Goal: Book appointment/travel/reservation

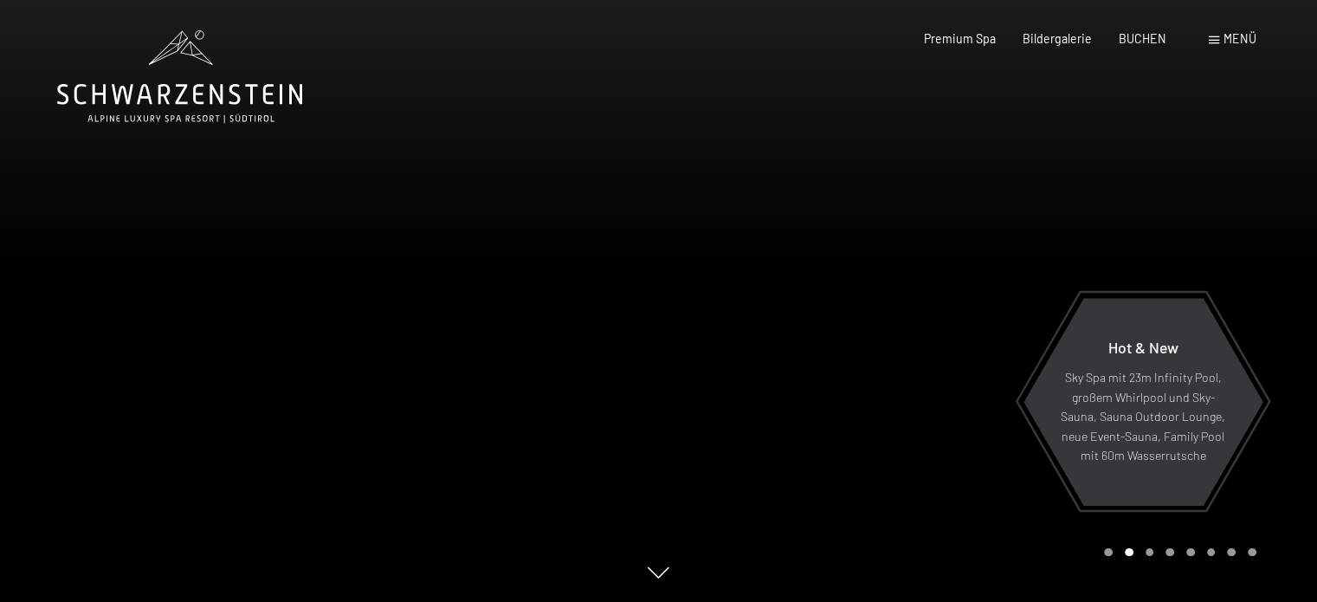
click at [989, 269] on div at bounding box center [988, 301] width 659 height 602
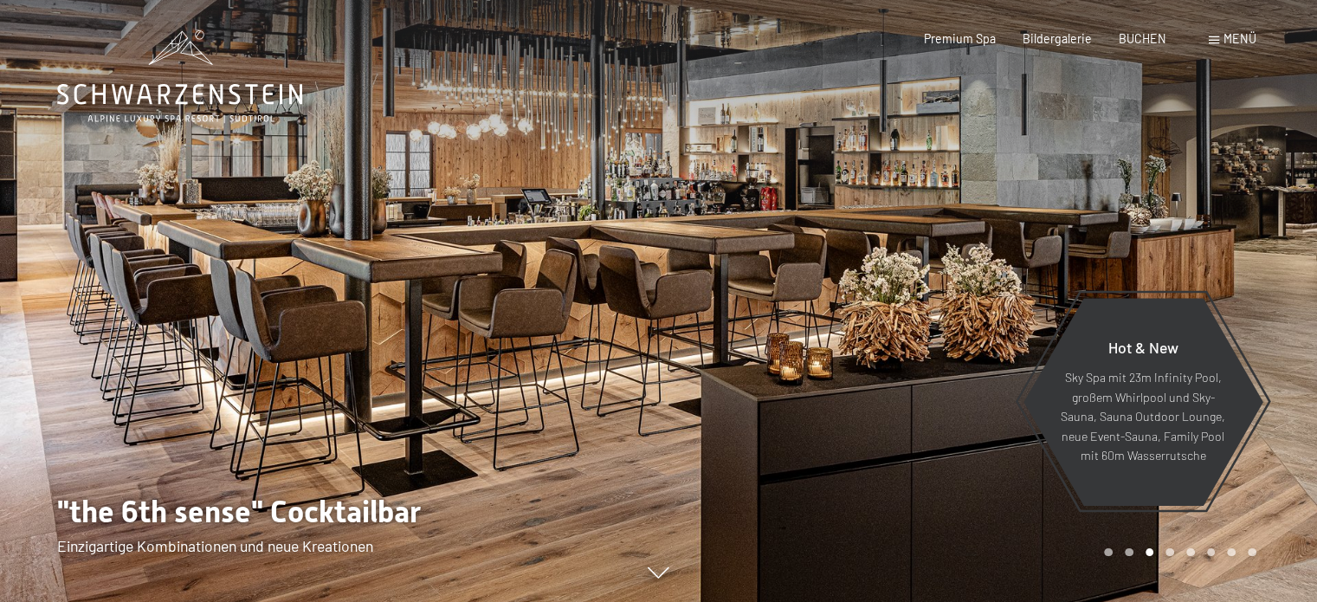
click at [1215, 30] on div "Menü" at bounding box center [1232, 38] width 48 height 17
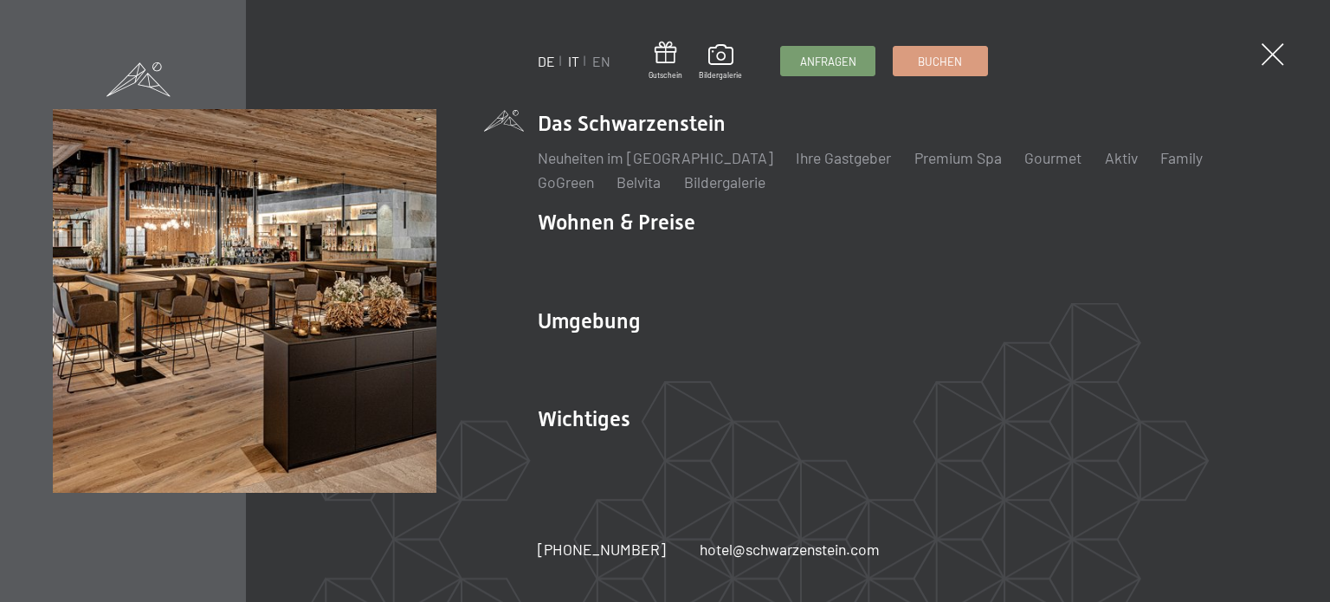
click at [575, 59] on link "IT" at bounding box center [573, 61] width 11 height 16
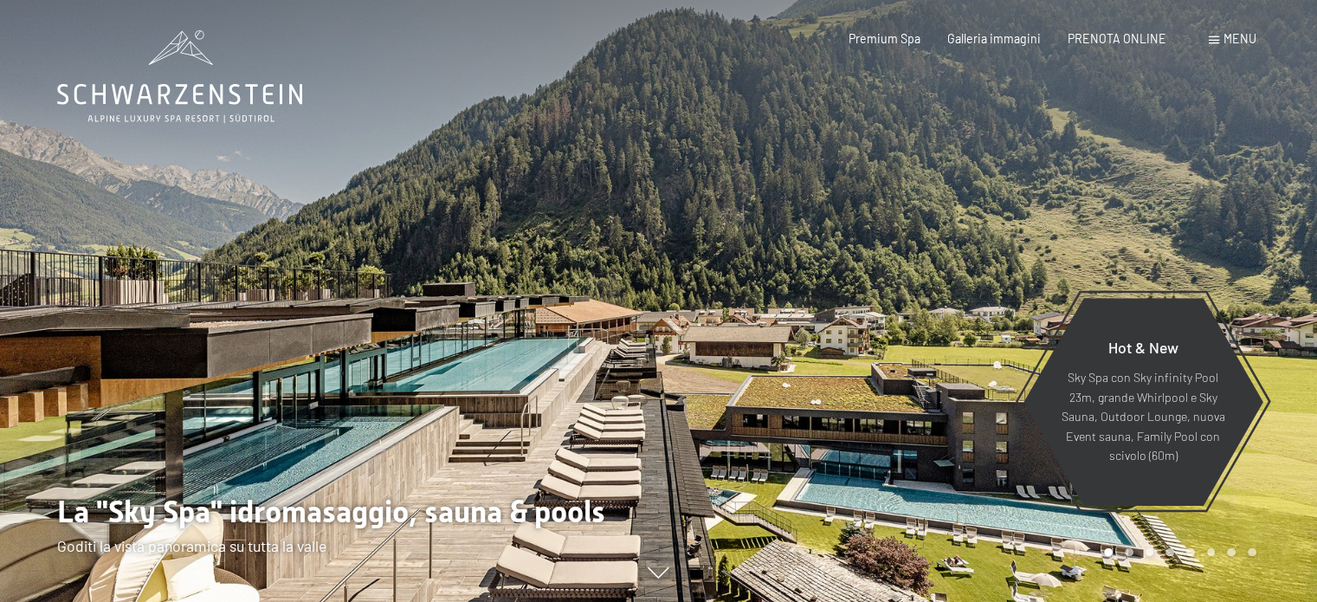
drag, startPoint x: 0, startPoint y: 0, endPoint x: 1326, endPoint y: 48, distance: 1327.0
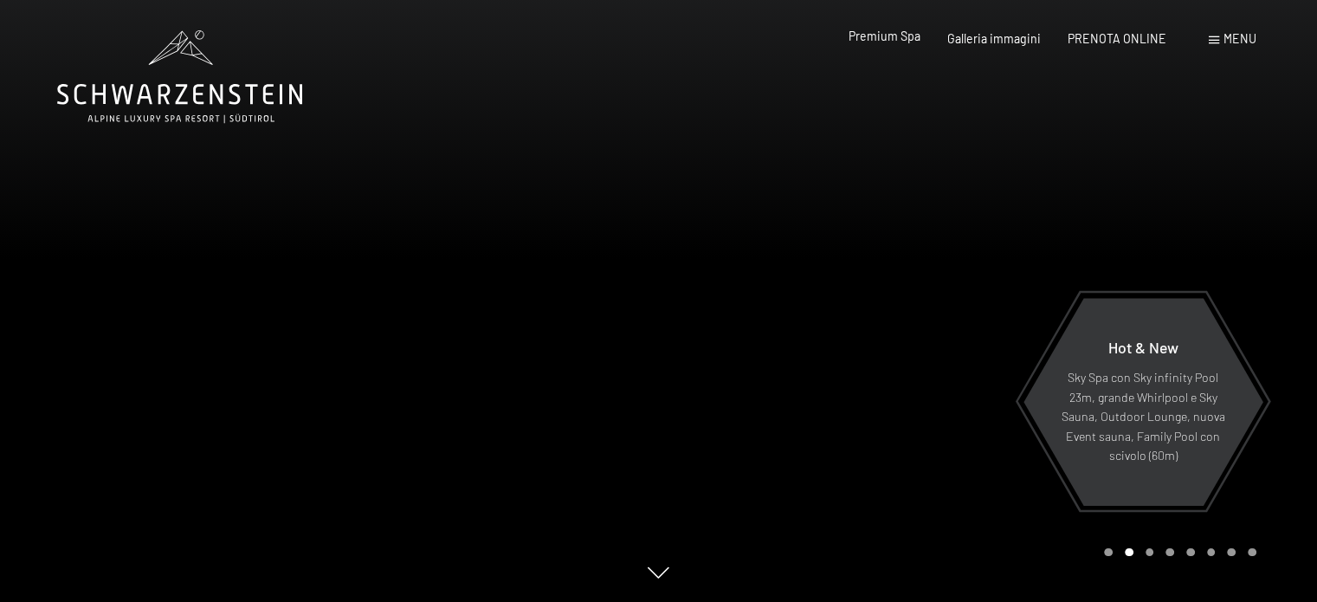
click at [875, 46] on div "Premium Spa Galleria immagini PRENOTA ONLINE" at bounding box center [994, 38] width 398 height 17
click at [884, 41] on span "Premium Spa" at bounding box center [884, 36] width 72 height 15
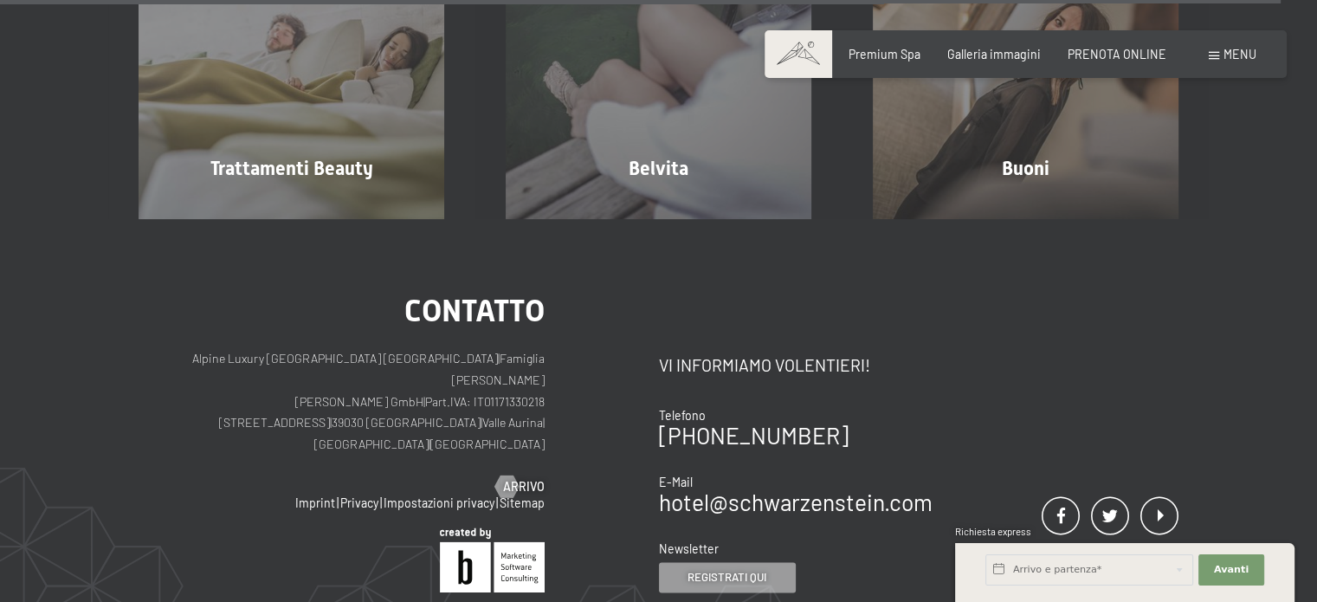
scroll to position [8973, 0]
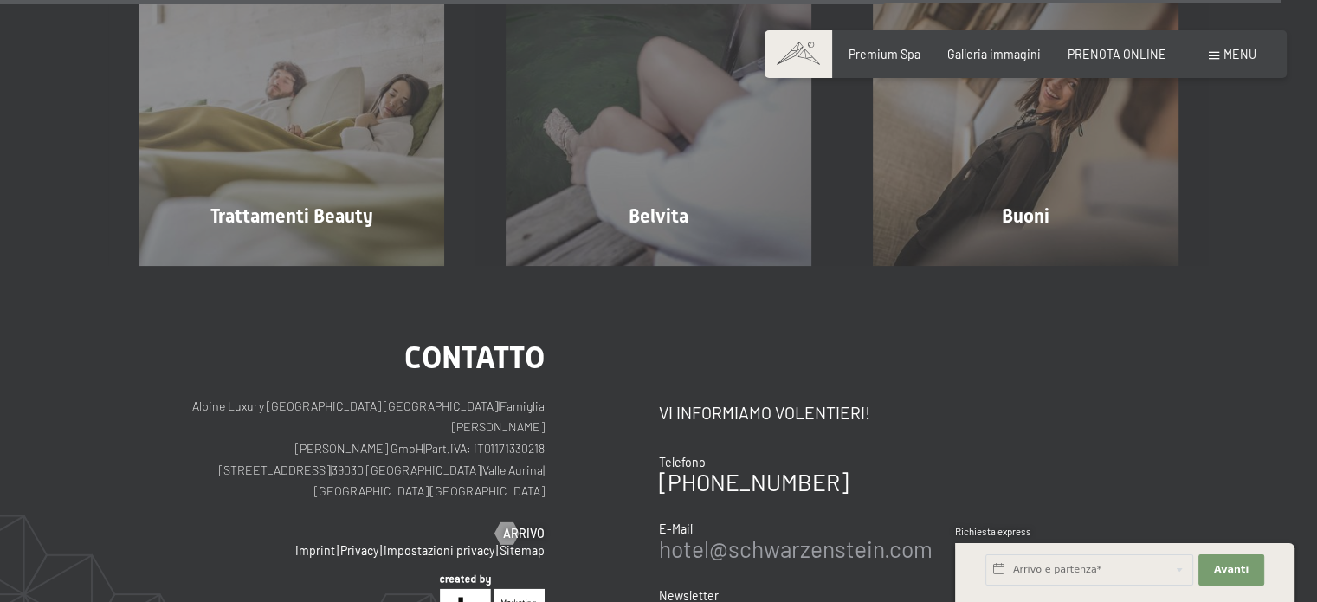
click at [732, 535] on link "hotel@ no-spam. schwarzenstein. no-spam. com" at bounding box center [796, 548] width 274 height 27
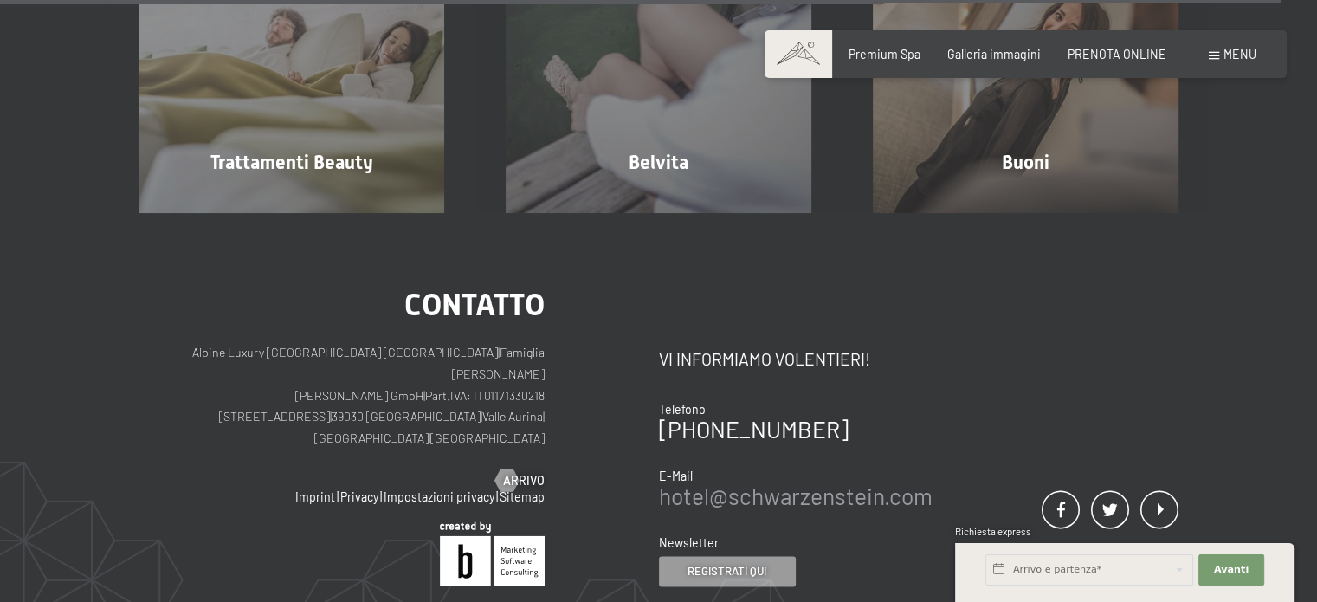
scroll to position [8967, 0]
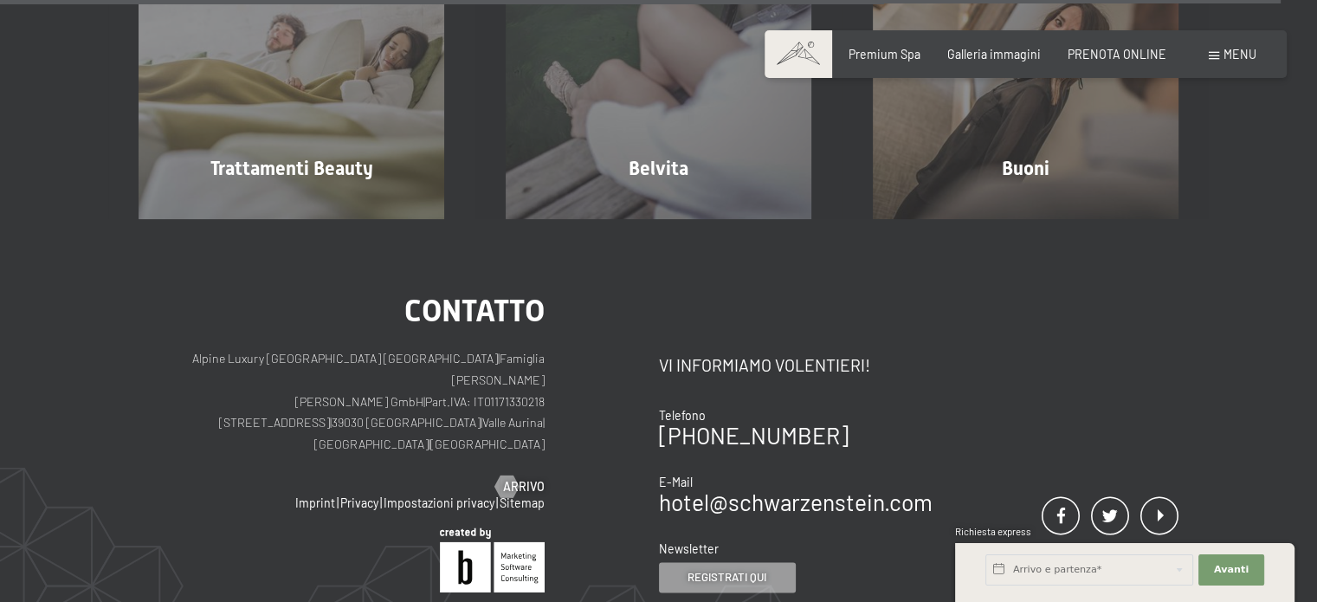
click at [1034, 399] on div "Contatto Vi informiamo volentieri! Telefono +39 0474 674100 E-Mail hotel@ no-sp…" at bounding box center [919, 443] width 520 height 297
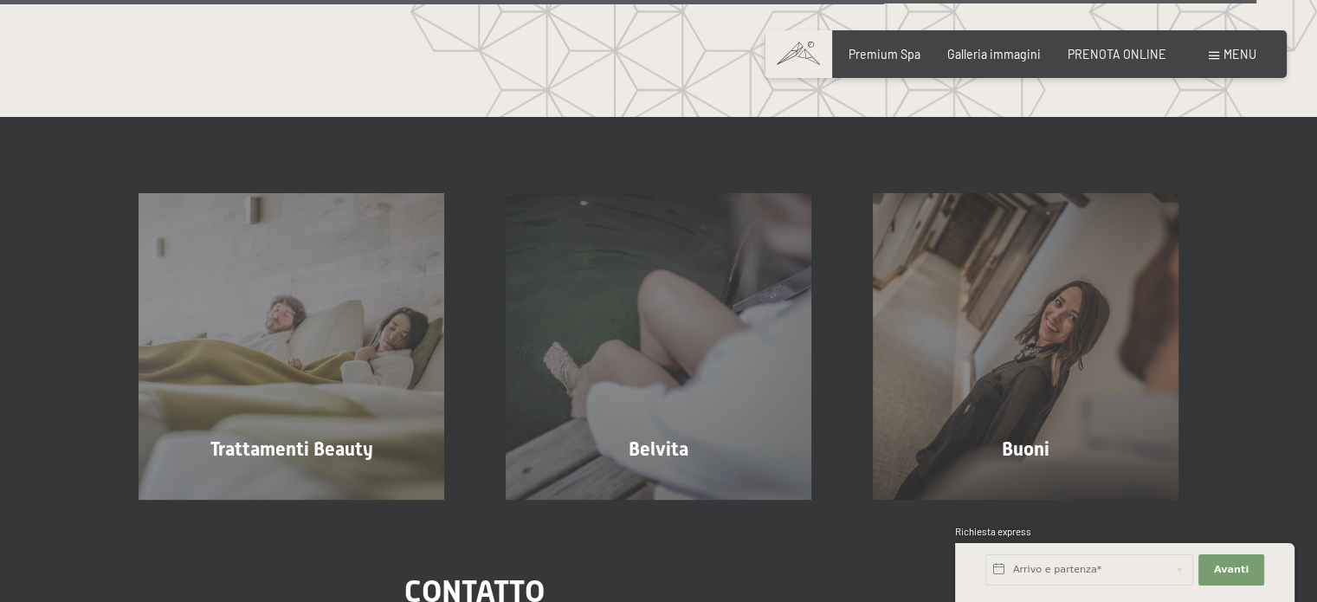
scroll to position [8663, 0]
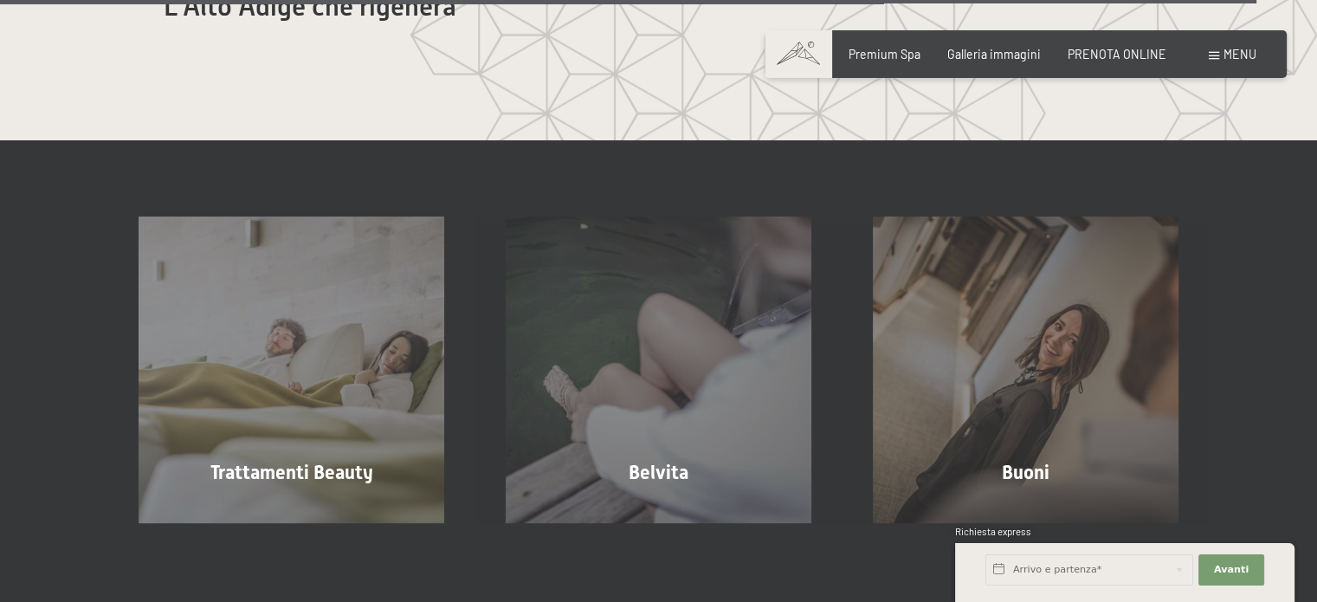
click at [1113, 46] on div "Prenotazione Richiesta Premium Spa Galleria immagini PRENOTA ONLINE Menu DE IT …" at bounding box center [1025, 54] width 461 height 17
click at [1113, 55] on span "PRENOTA ONLINE" at bounding box center [1116, 51] width 99 height 15
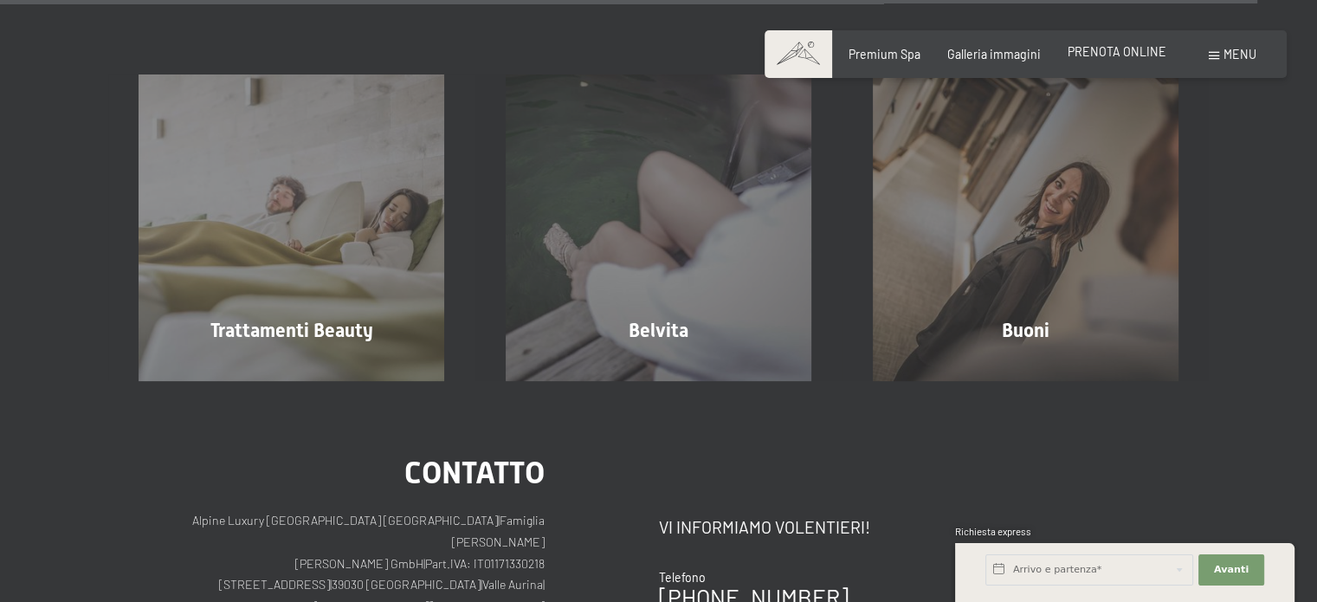
click at [1111, 56] on span "PRENOTA ONLINE" at bounding box center [1116, 51] width 99 height 15
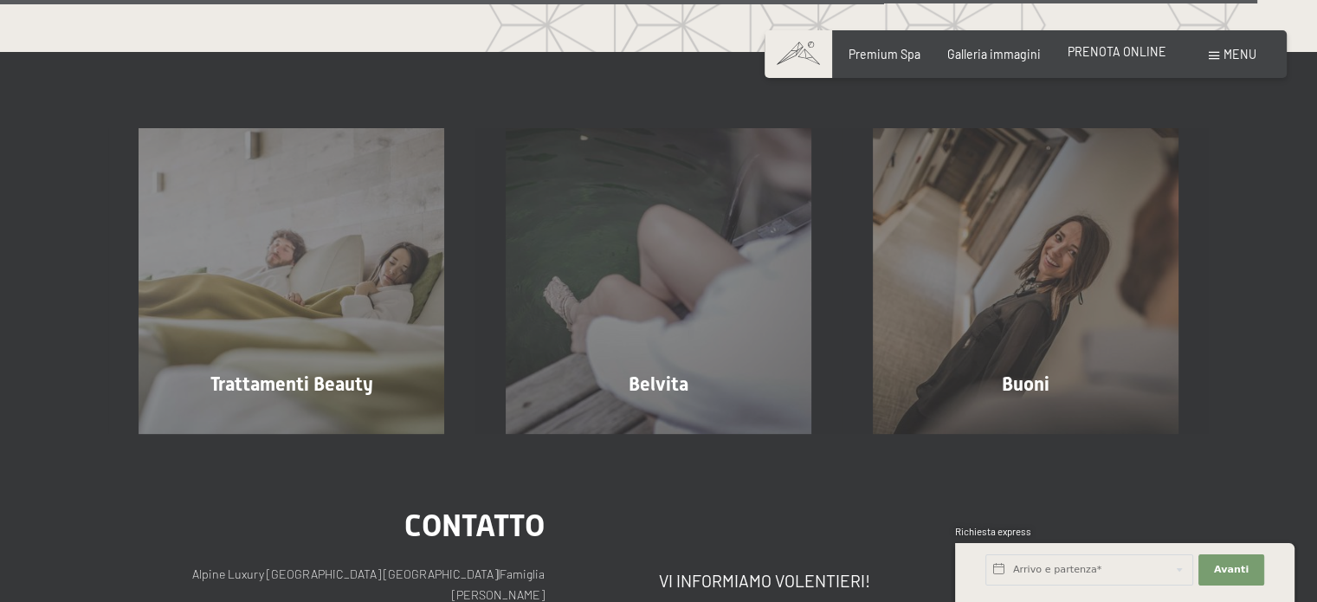
scroll to position [8811, 0]
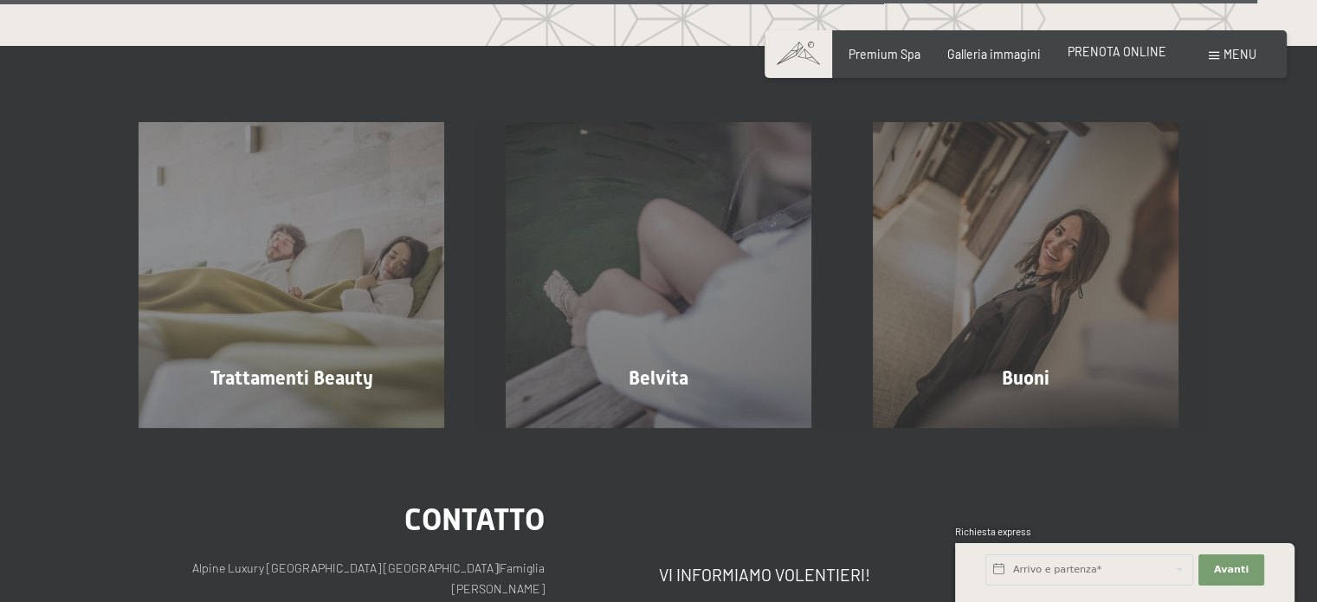
click at [1091, 51] on span "PRENOTA ONLINE" at bounding box center [1116, 51] width 99 height 15
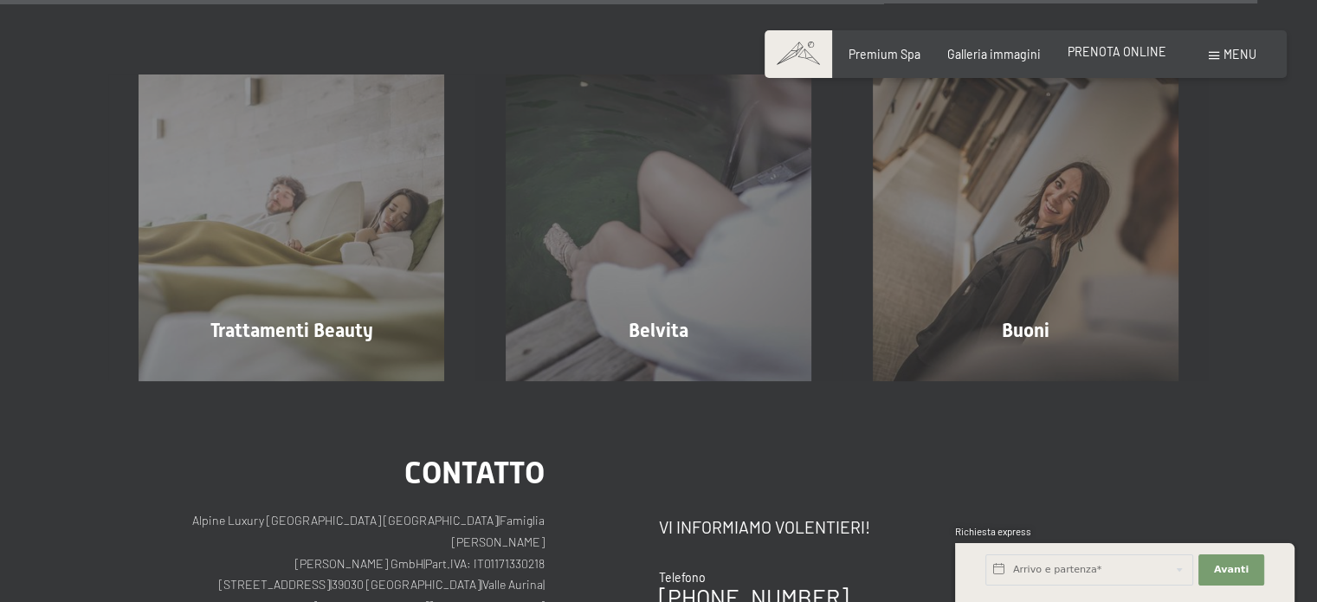
click at [1132, 55] on span "PRENOTA ONLINE" at bounding box center [1116, 51] width 99 height 15
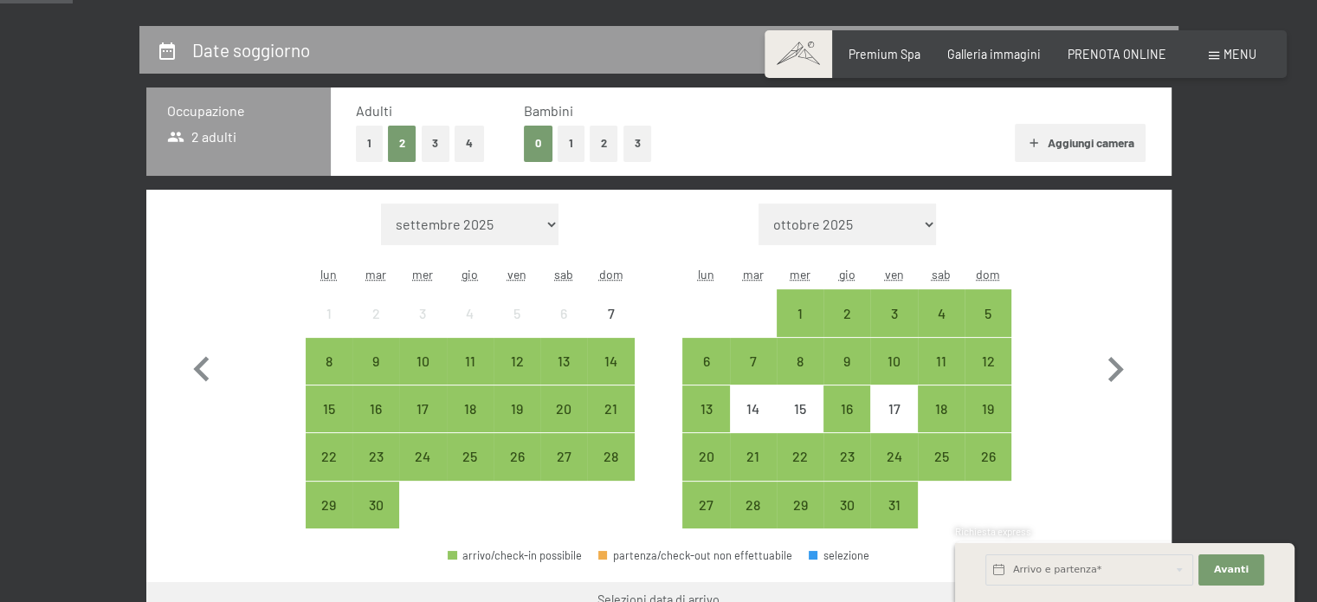
scroll to position [357, 0]
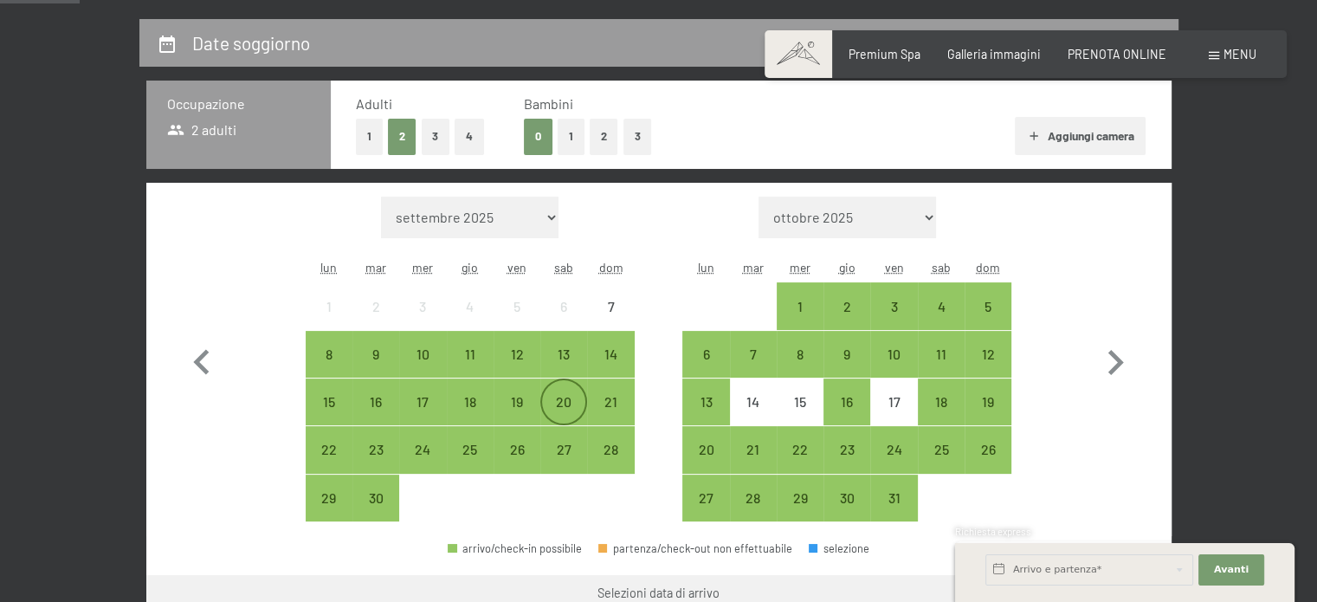
click at [570, 395] on div "20" at bounding box center [563, 416] width 43 height 43
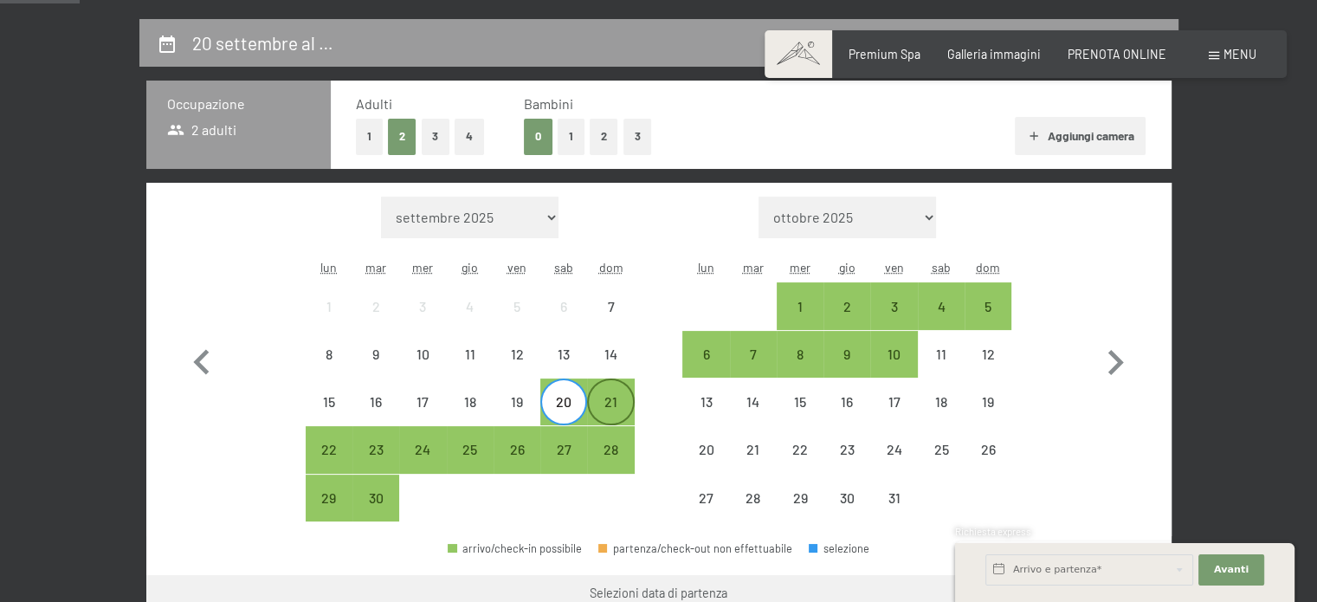
click at [611, 408] on div "21" at bounding box center [610, 416] width 43 height 43
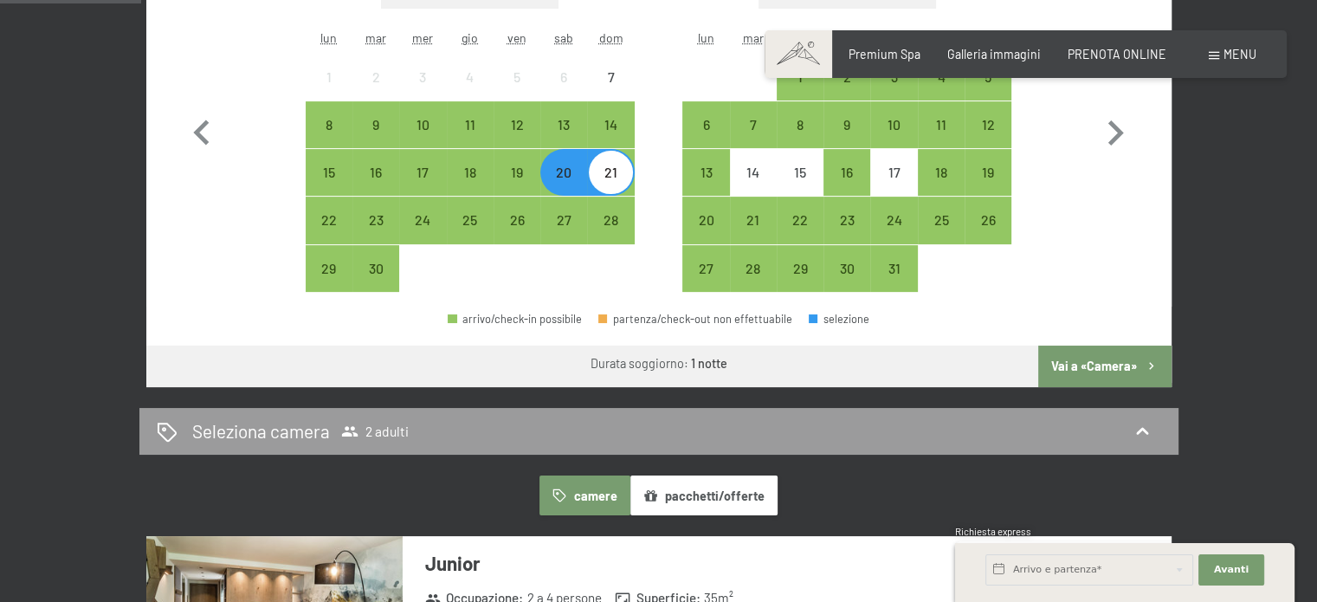
scroll to position [602, 0]
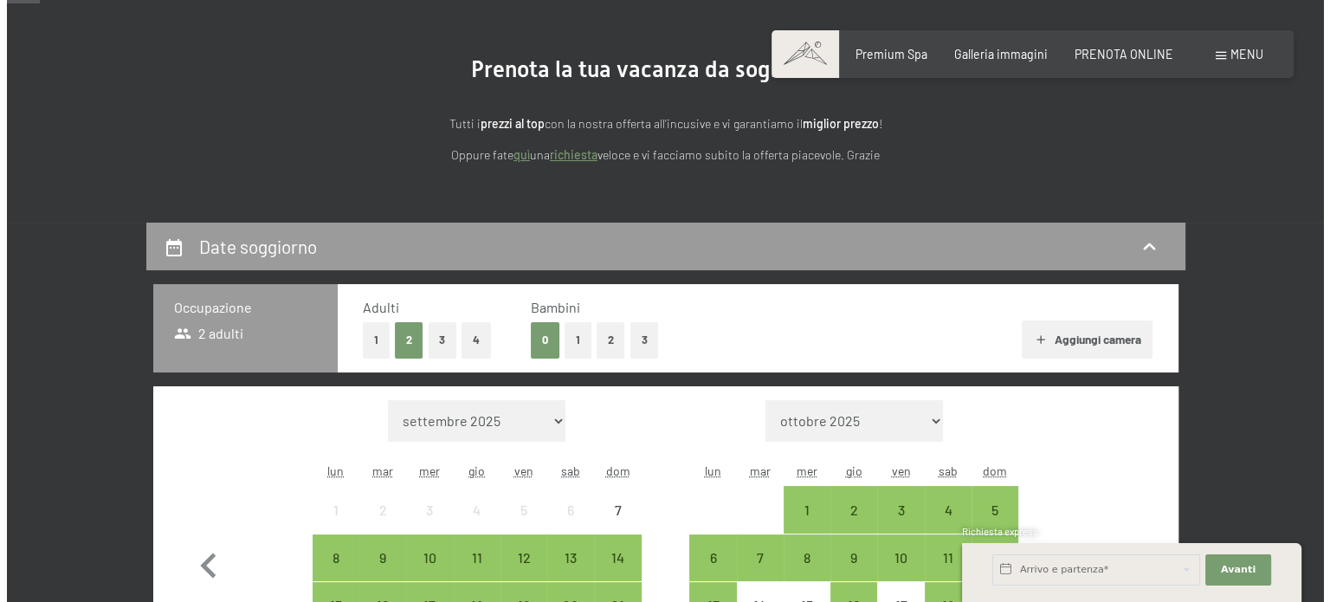
scroll to position [145, 0]
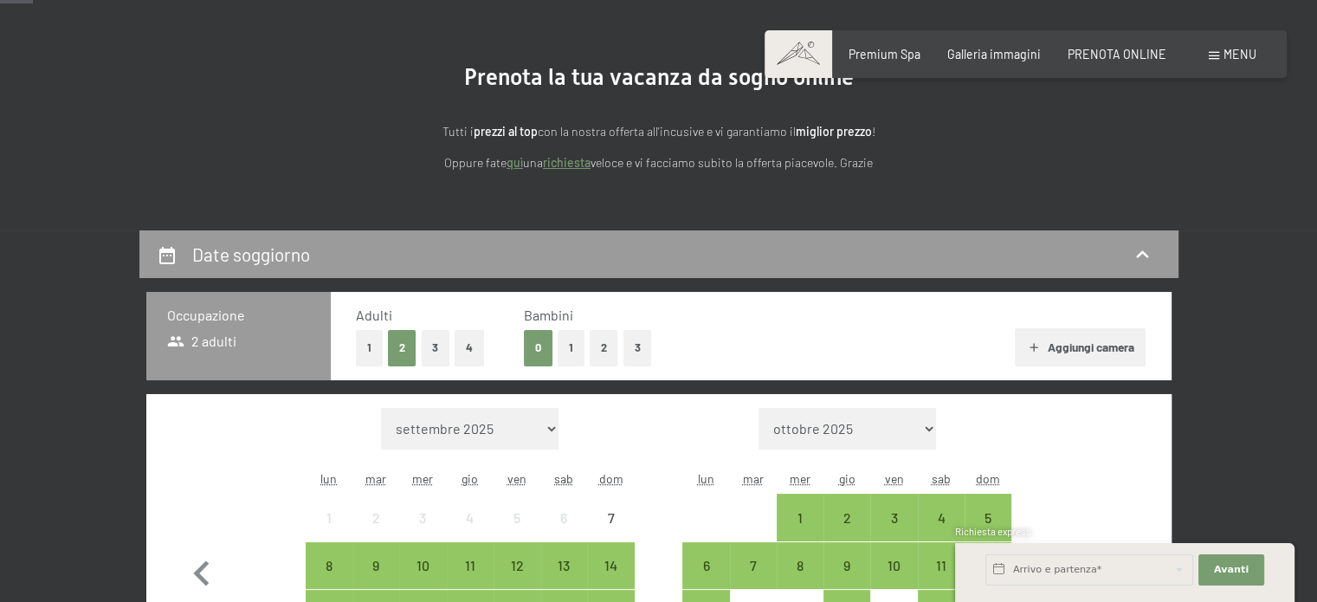
click at [1220, 48] on div "Menu" at bounding box center [1232, 54] width 48 height 17
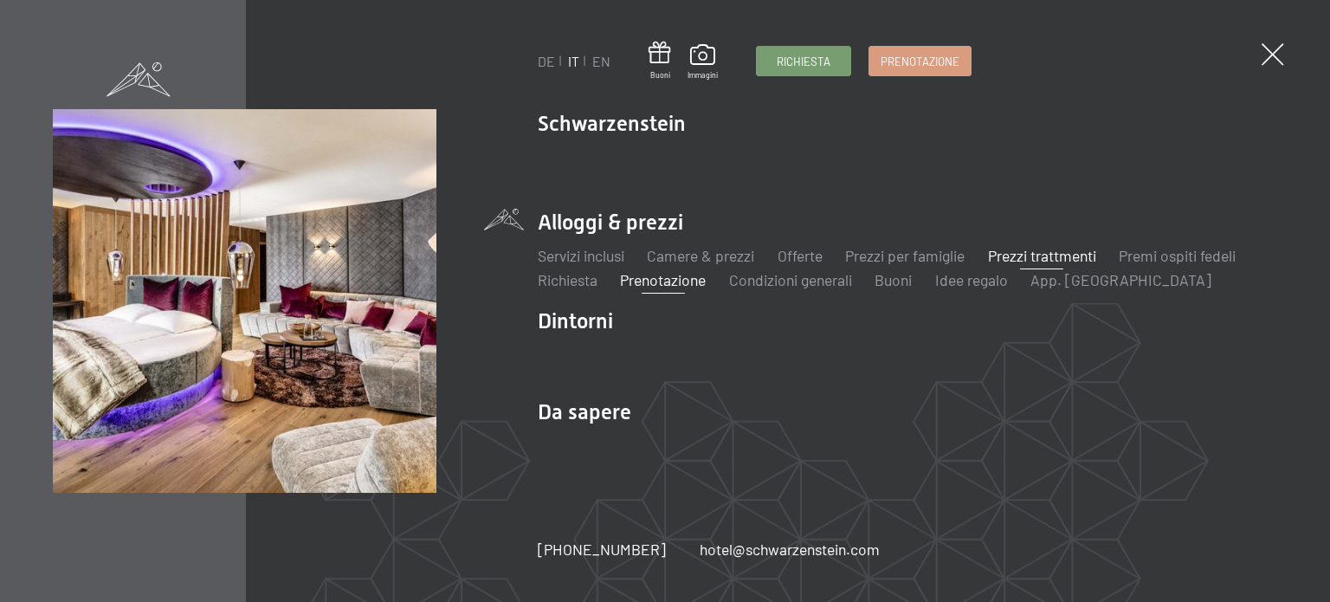
click at [1034, 258] on link "Prezzi trattmenti" at bounding box center [1042, 255] width 108 height 19
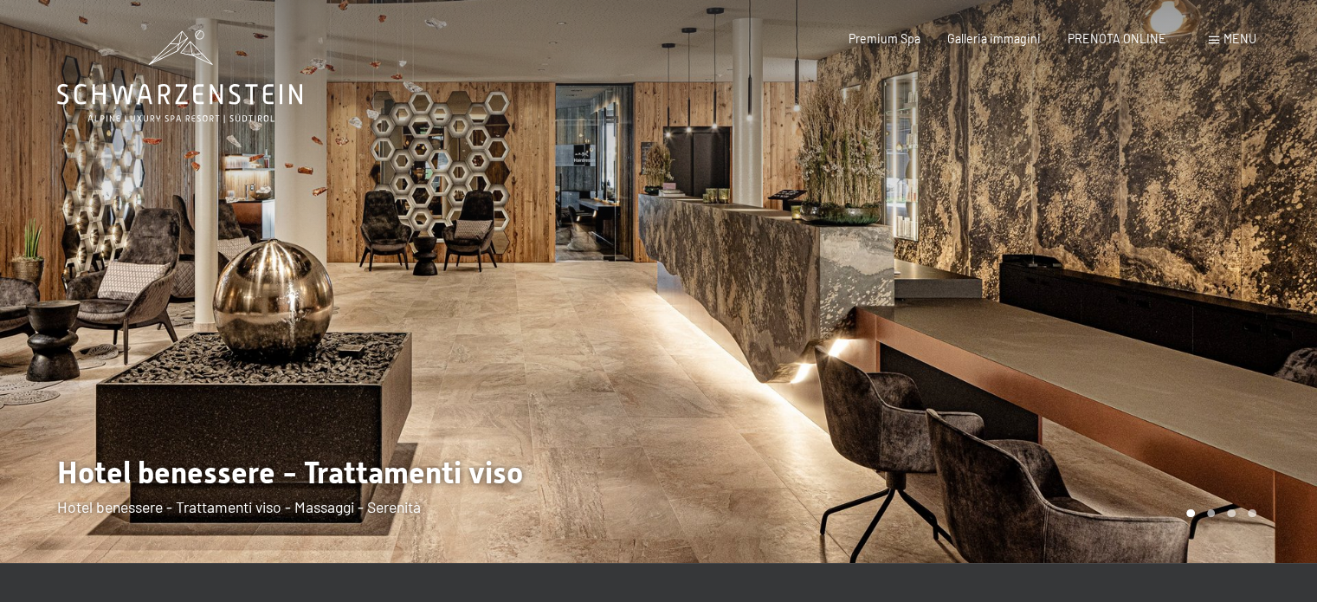
click at [1243, 41] on span "Menu" at bounding box center [1239, 38] width 33 height 15
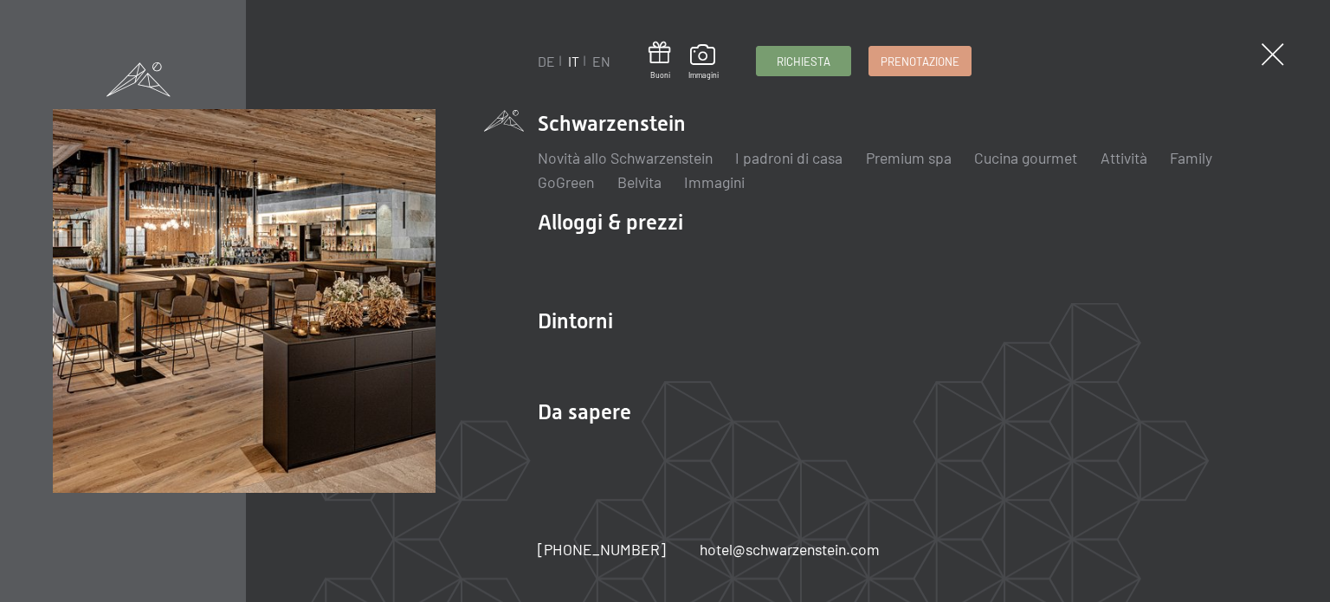
drag, startPoint x: 789, startPoint y: 59, endPoint x: 820, endPoint y: 82, distance: 38.3
click at [789, 59] on span "Richiesta" at bounding box center [803, 62] width 54 height 16
